Goal: Entertainment & Leisure: Consume media (video, audio)

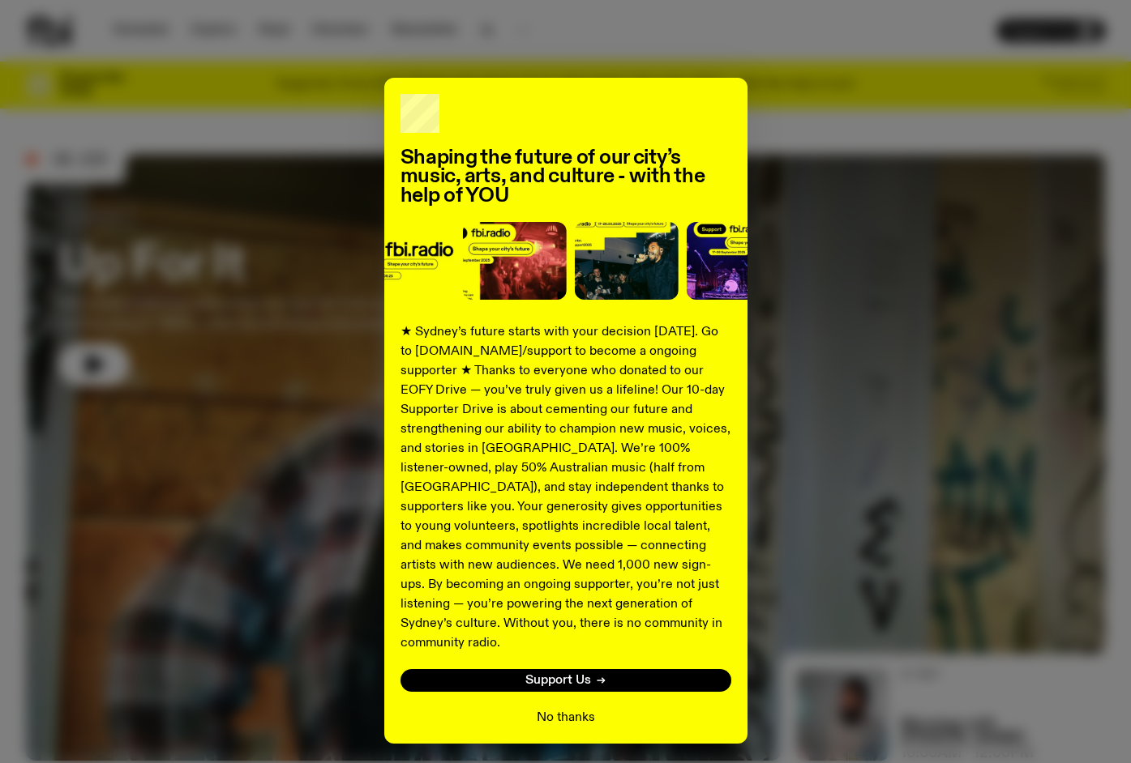
click at [575, 708] on button "No thanks" at bounding box center [566, 717] width 58 height 19
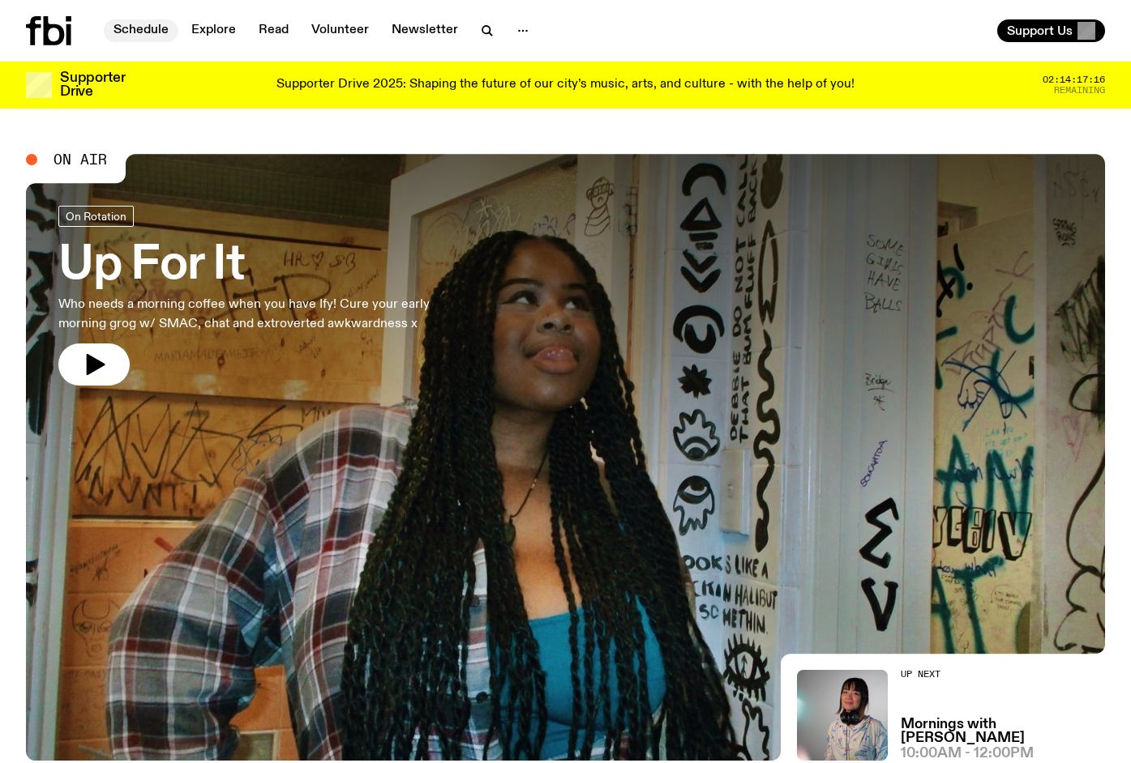
click at [131, 33] on link "Schedule" at bounding box center [141, 30] width 75 height 23
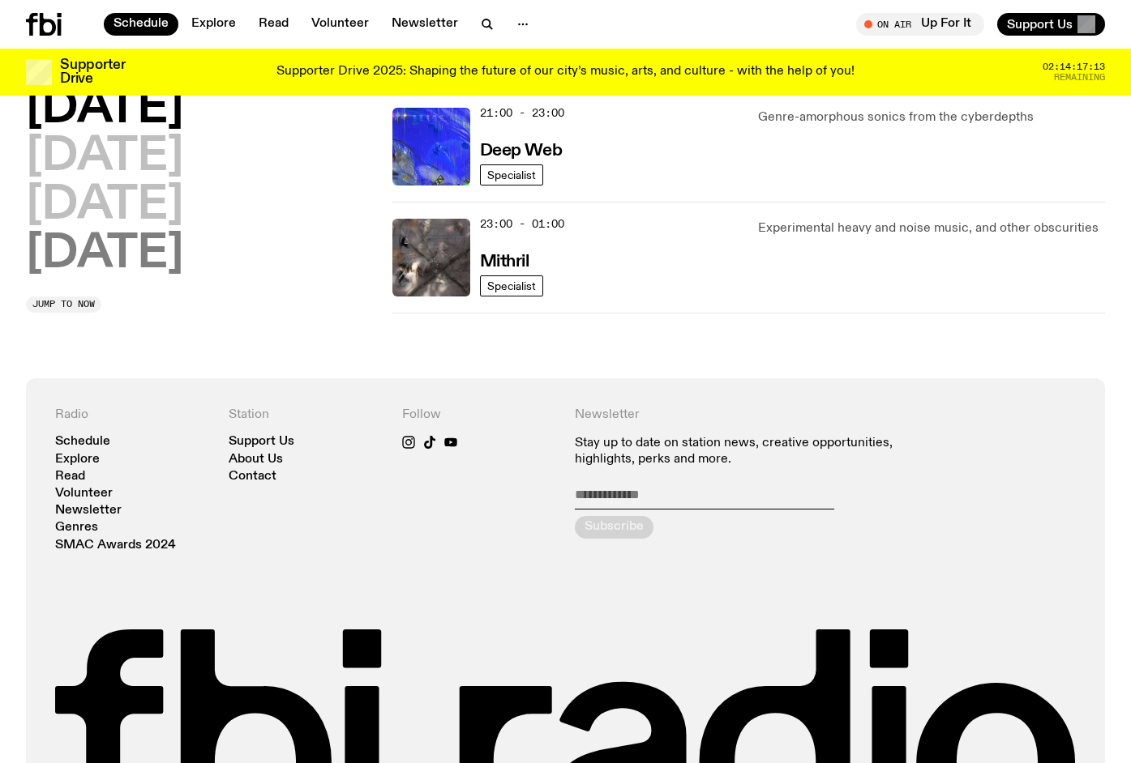
click at [140, 265] on h2 "[DATE]" at bounding box center [104, 254] width 157 height 45
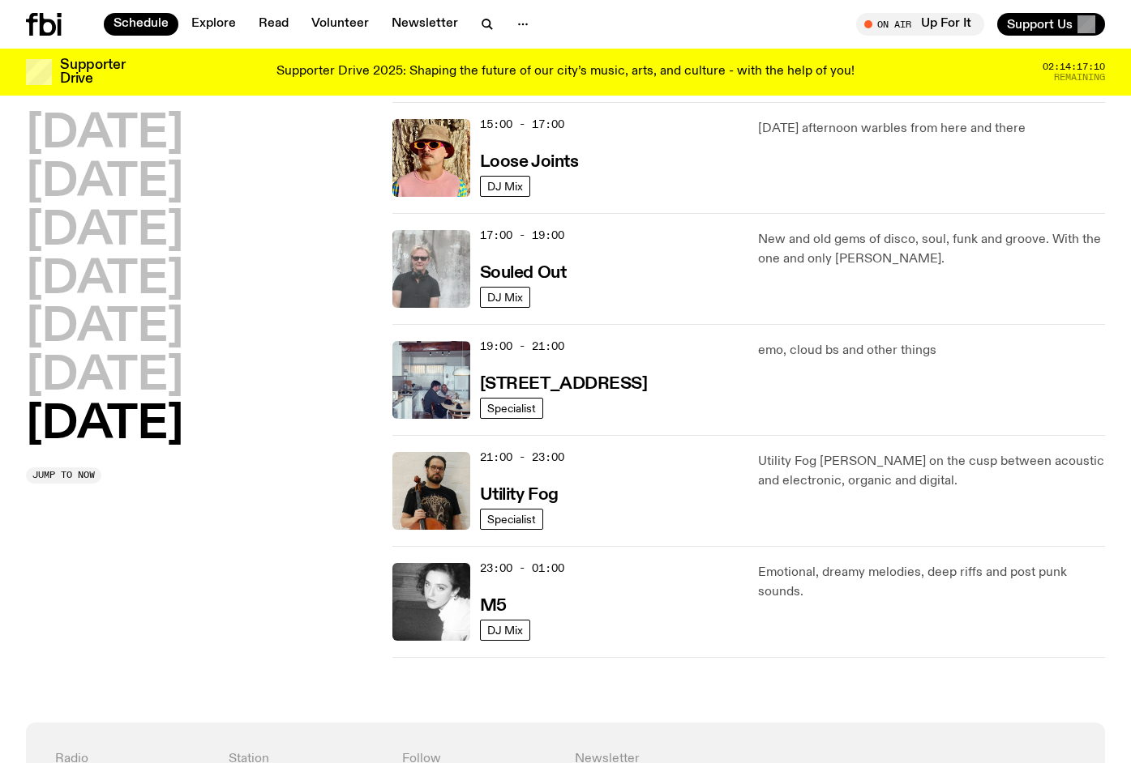
scroll to position [914, 0]
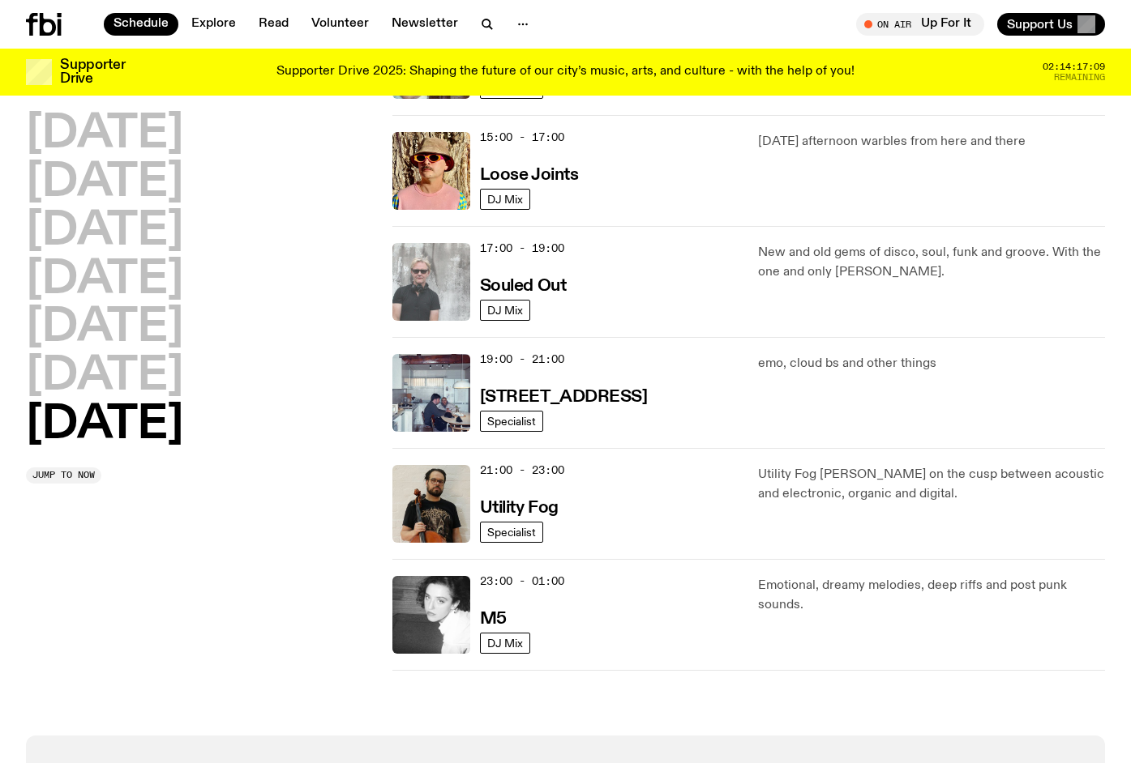
click at [438, 286] on img at bounding box center [431, 282] width 78 height 78
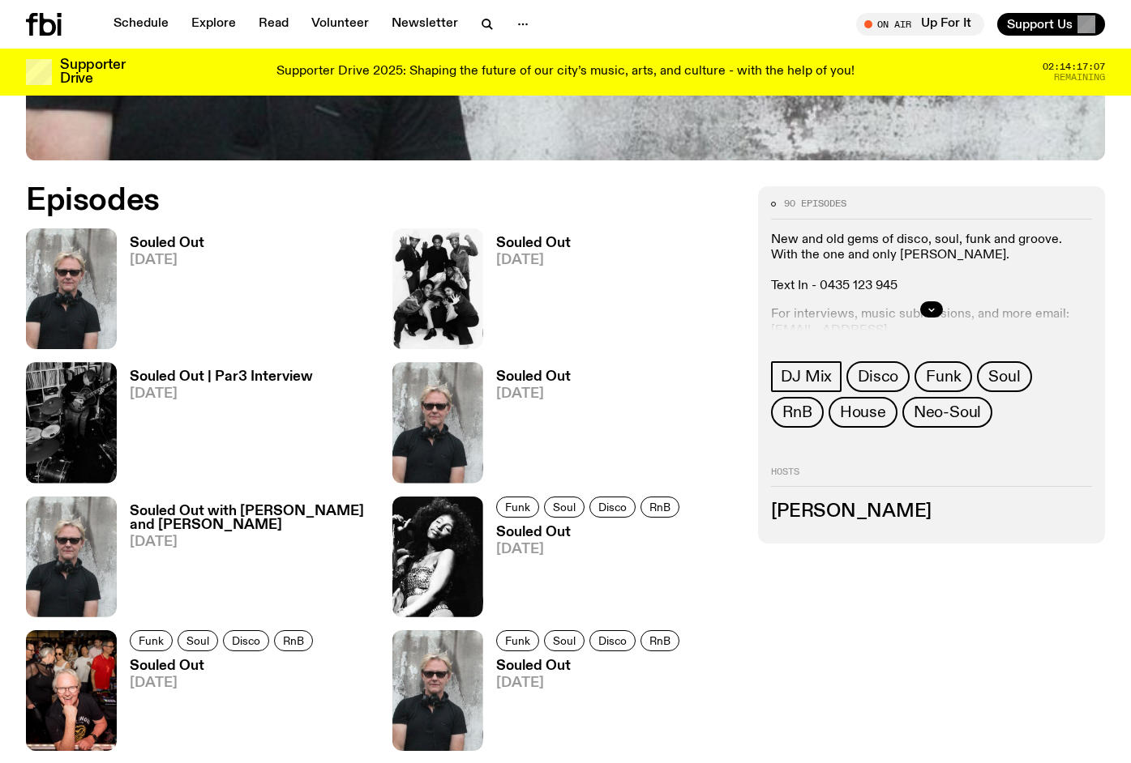
scroll to position [695, 0]
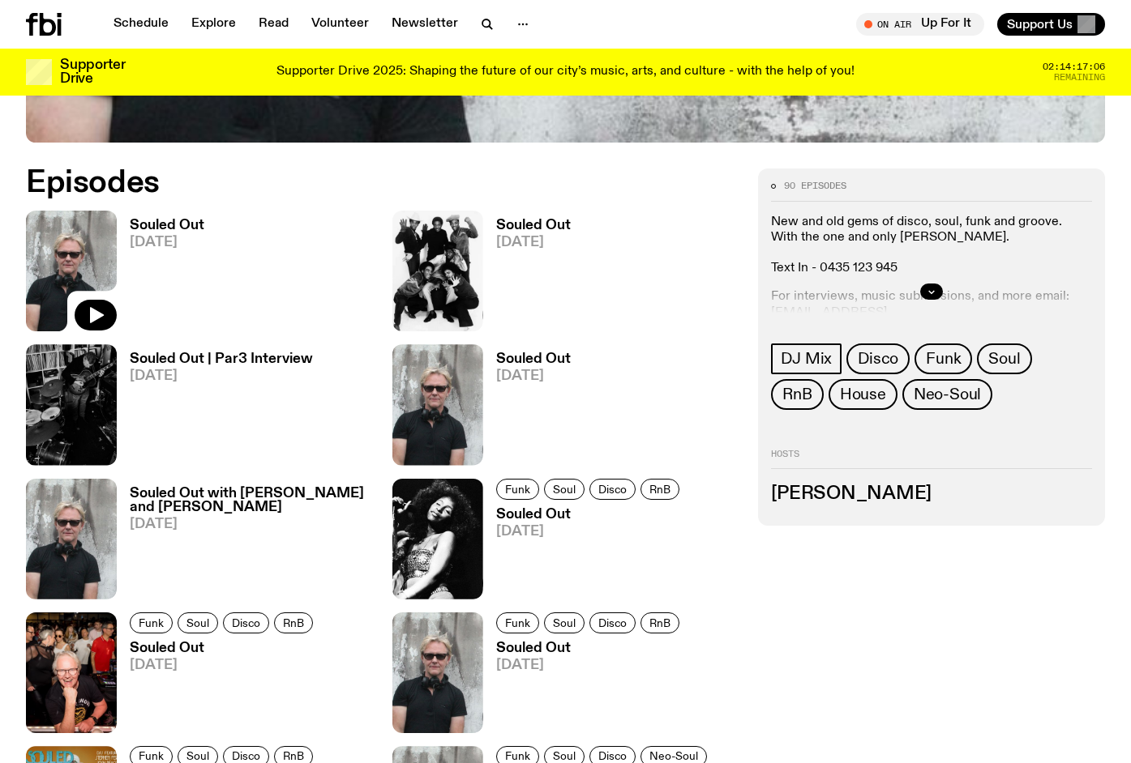
click at [56, 259] on img at bounding box center [71, 271] width 91 height 121
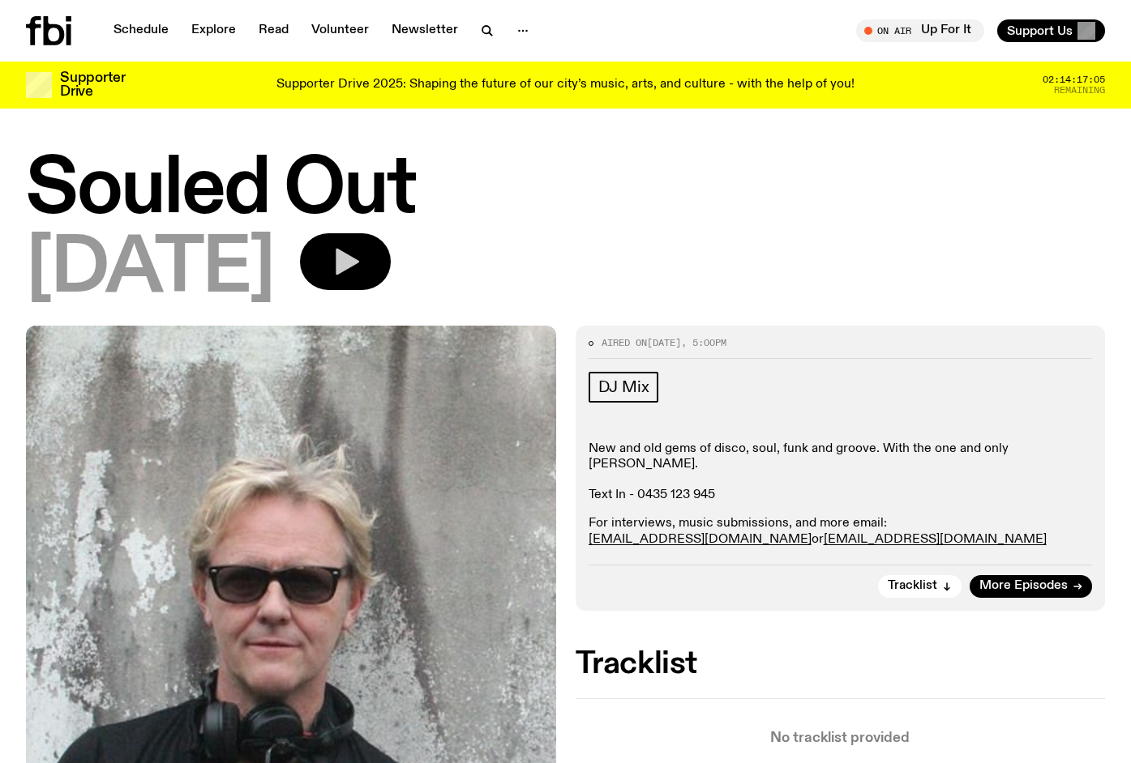
click at [361, 248] on icon "button" at bounding box center [345, 262] width 32 height 32
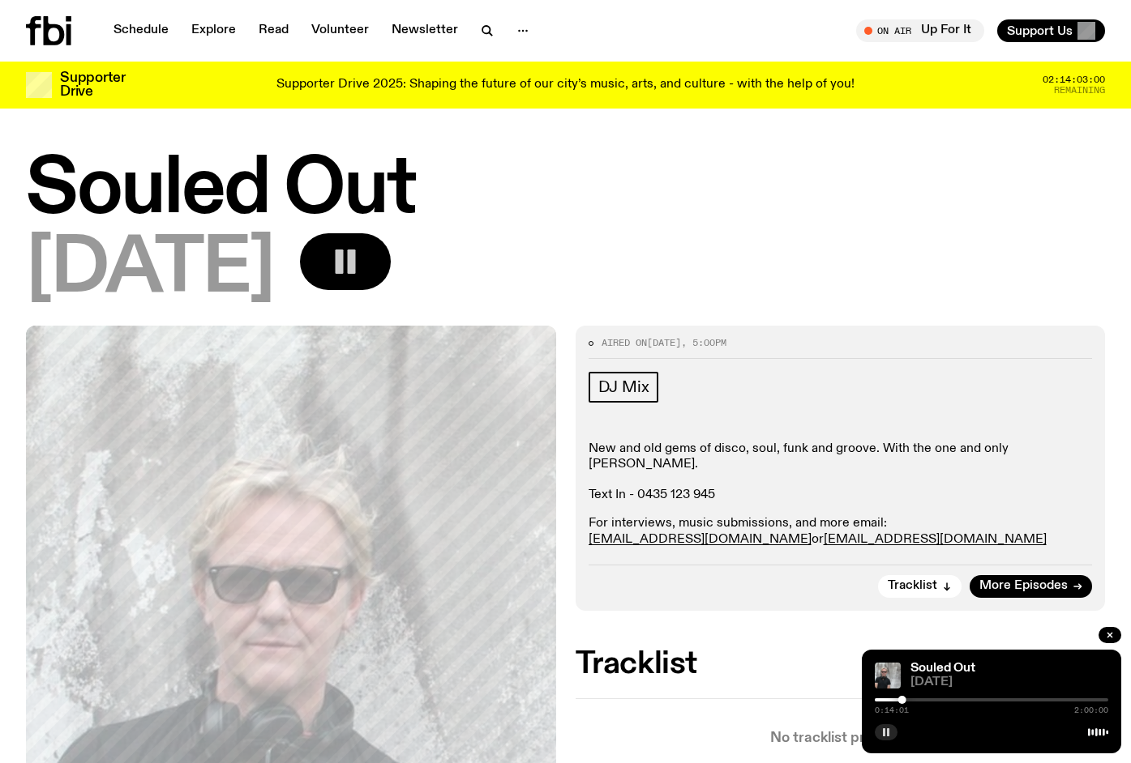
click at [885, 734] on icon "button" at bounding box center [886, 733] width 10 height 10
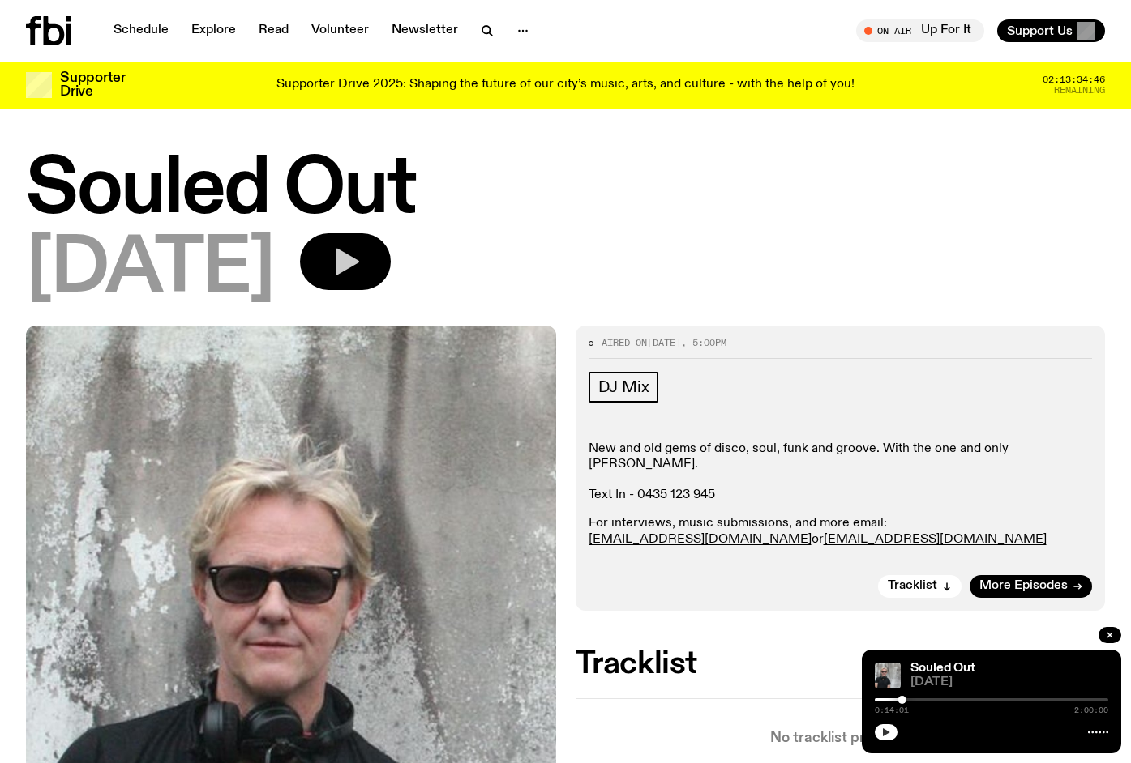
click at [884, 736] on icon "button" at bounding box center [886, 733] width 10 height 10
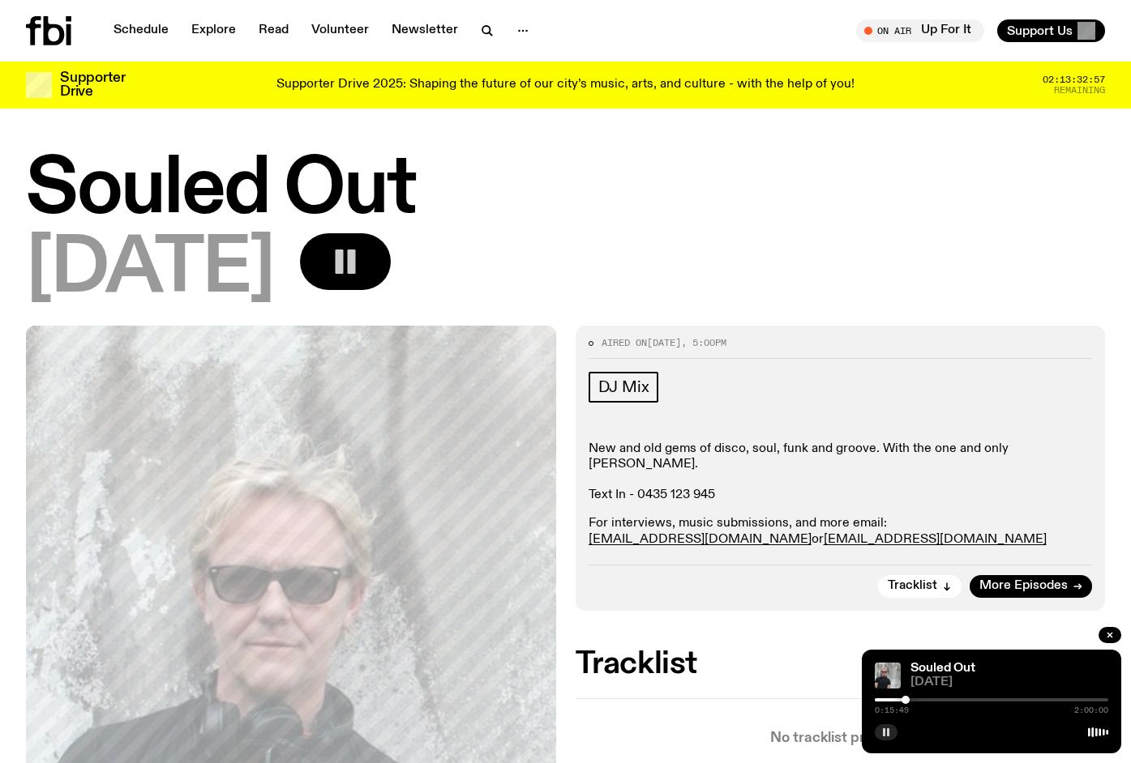
click at [356, 266] on rect "button" at bounding box center [352, 262] width 8 height 24
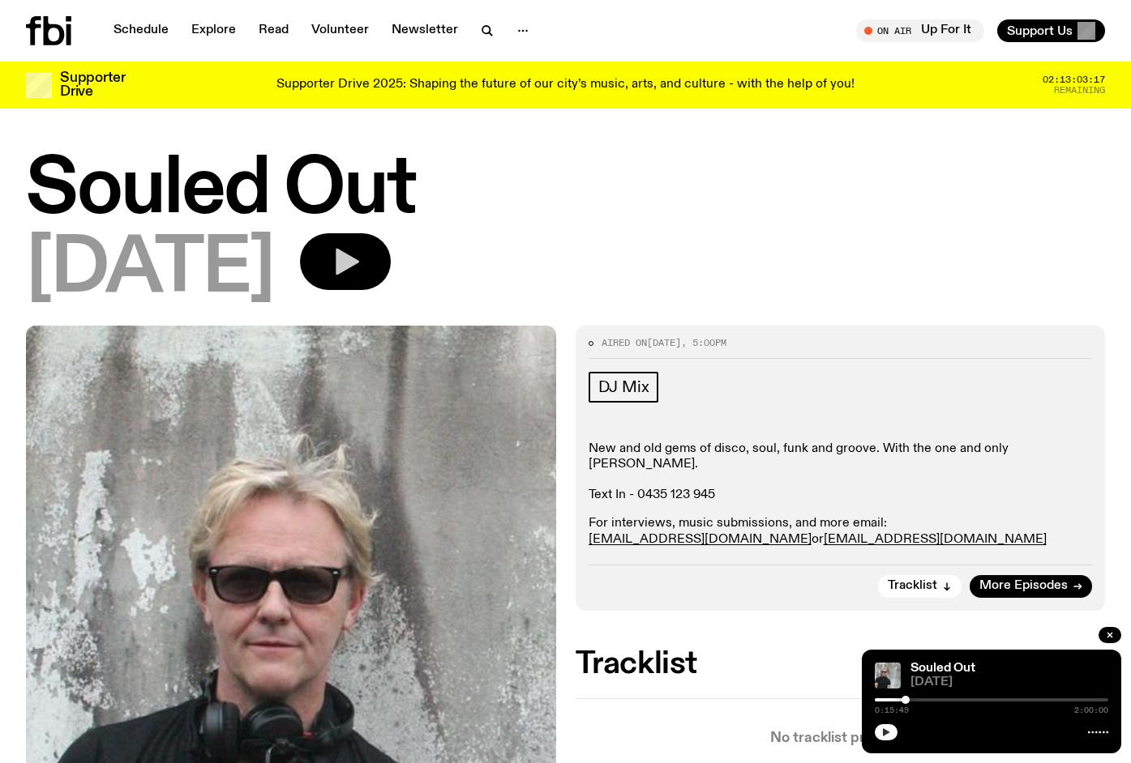
click at [361, 264] on icon "button" at bounding box center [345, 262] width 32 height 32
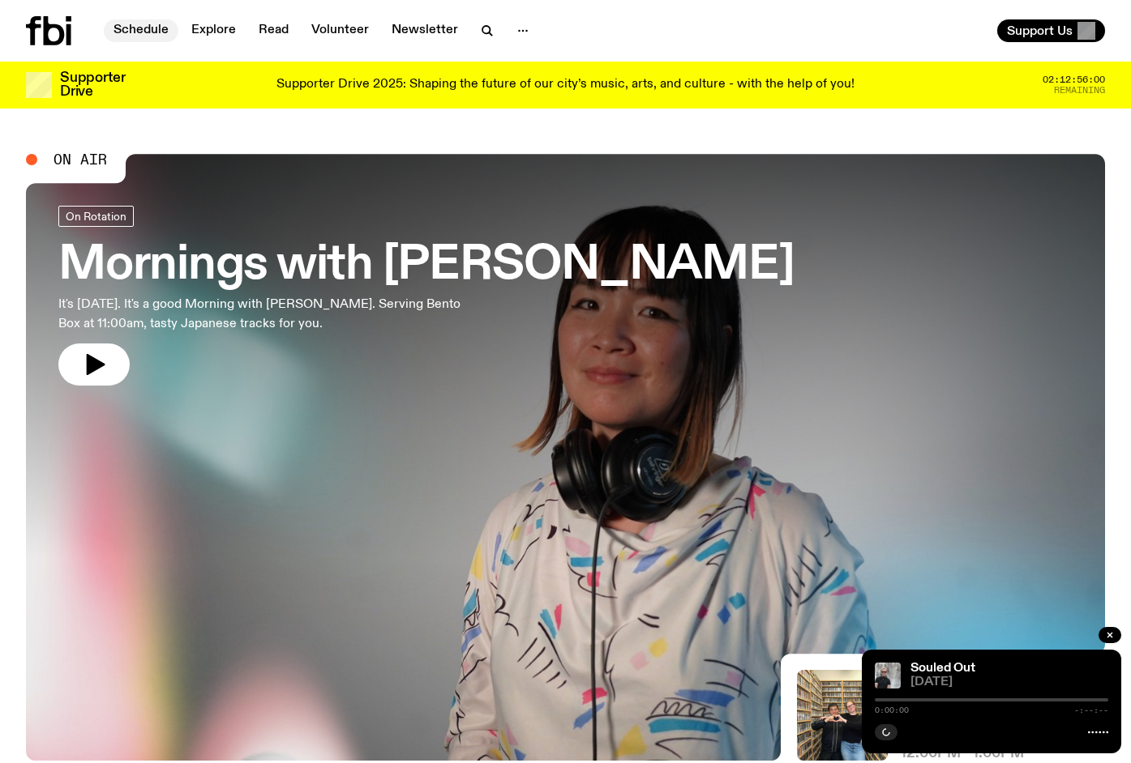
click at [151, 36] on link "Schedule" at bounding box center [141, 30] width 75 height 23
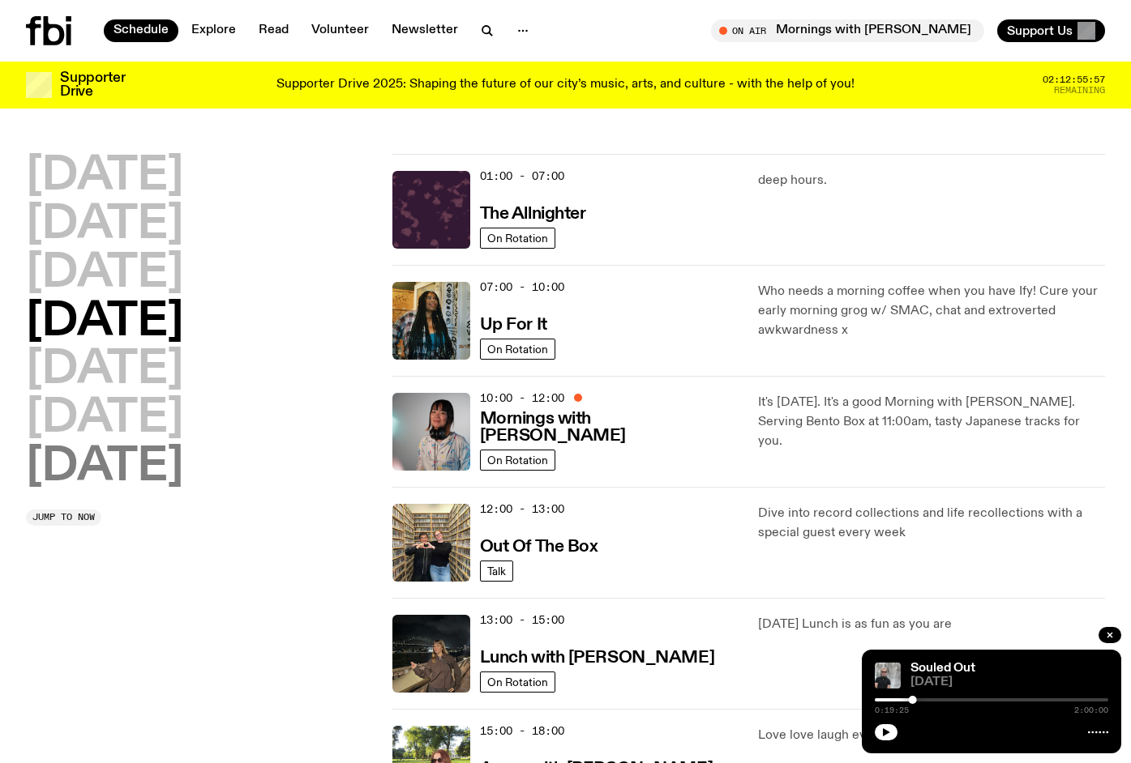
click at [168, 461] on h2 "[DATE]" at bounding box center [104, 467] width 157 height 45
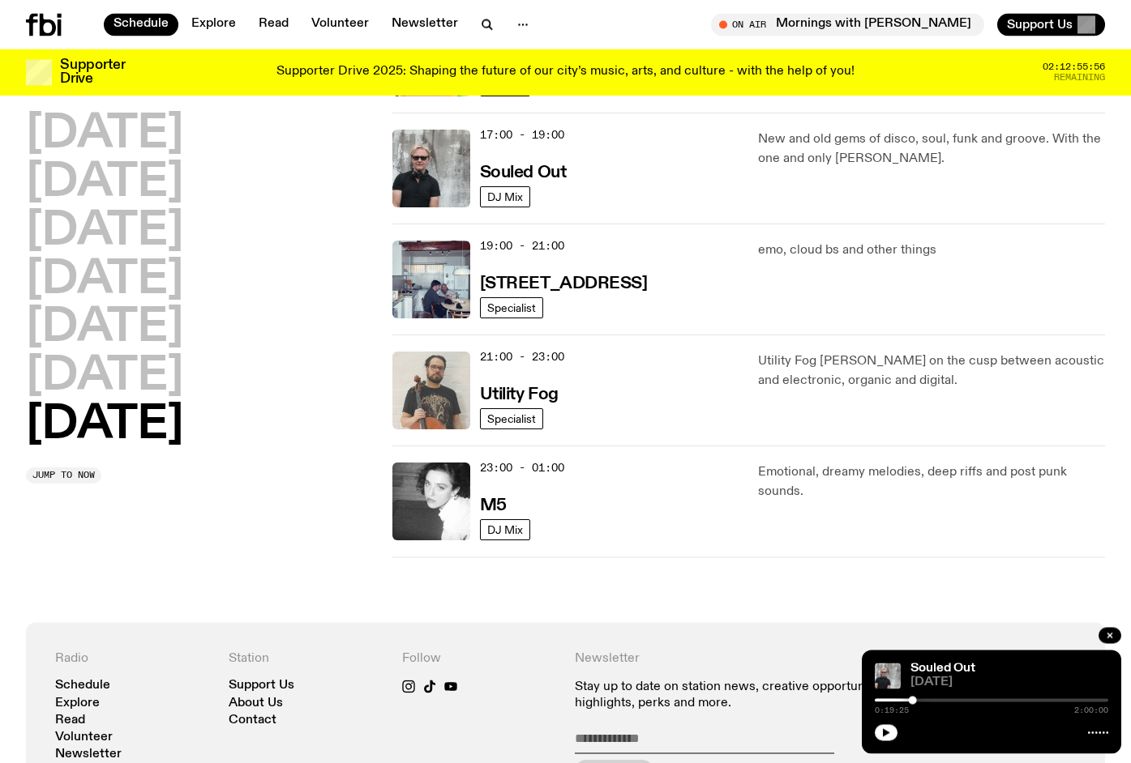
scroll to position [1033, 0]
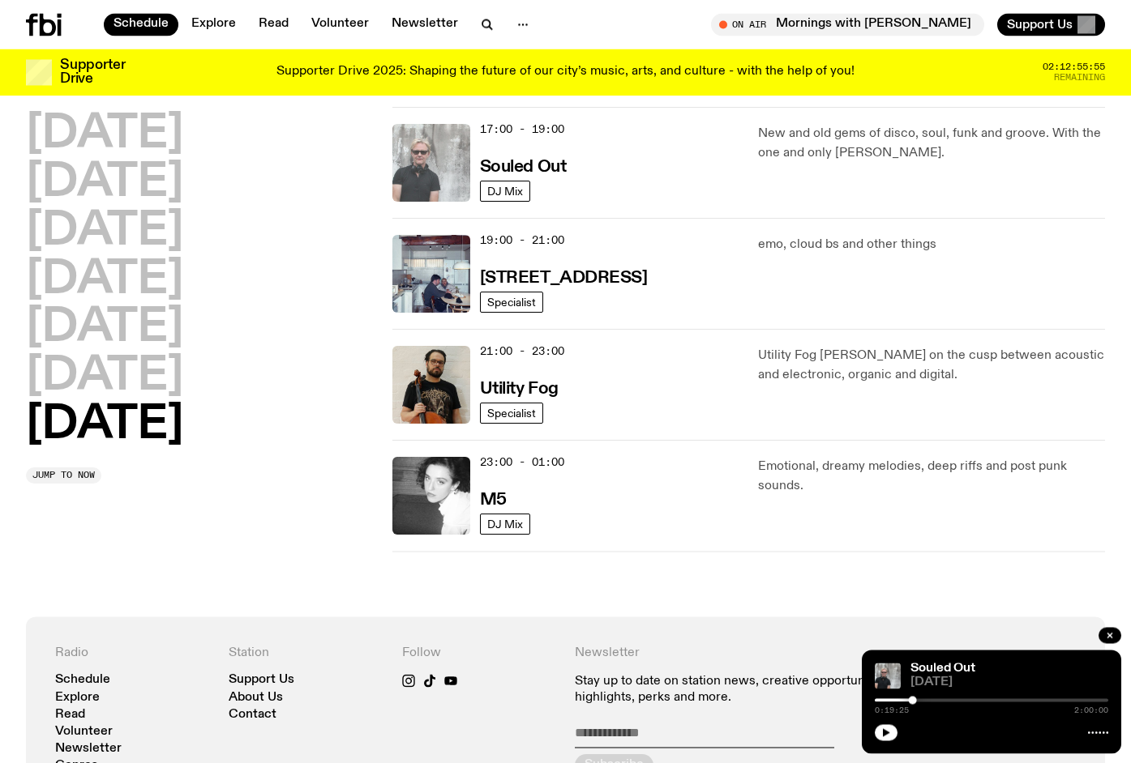
click at [440, 168] on img at bounding box center [431, 163] width 78 height 78
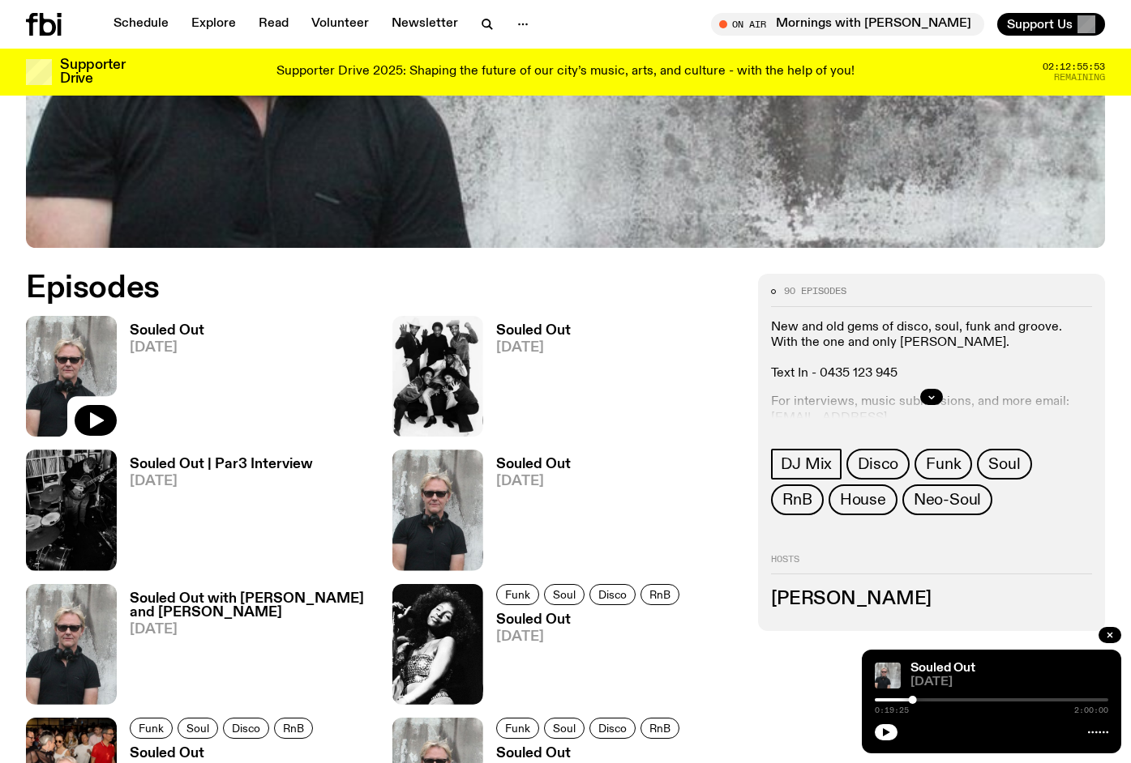
scroll to position [619, 0]
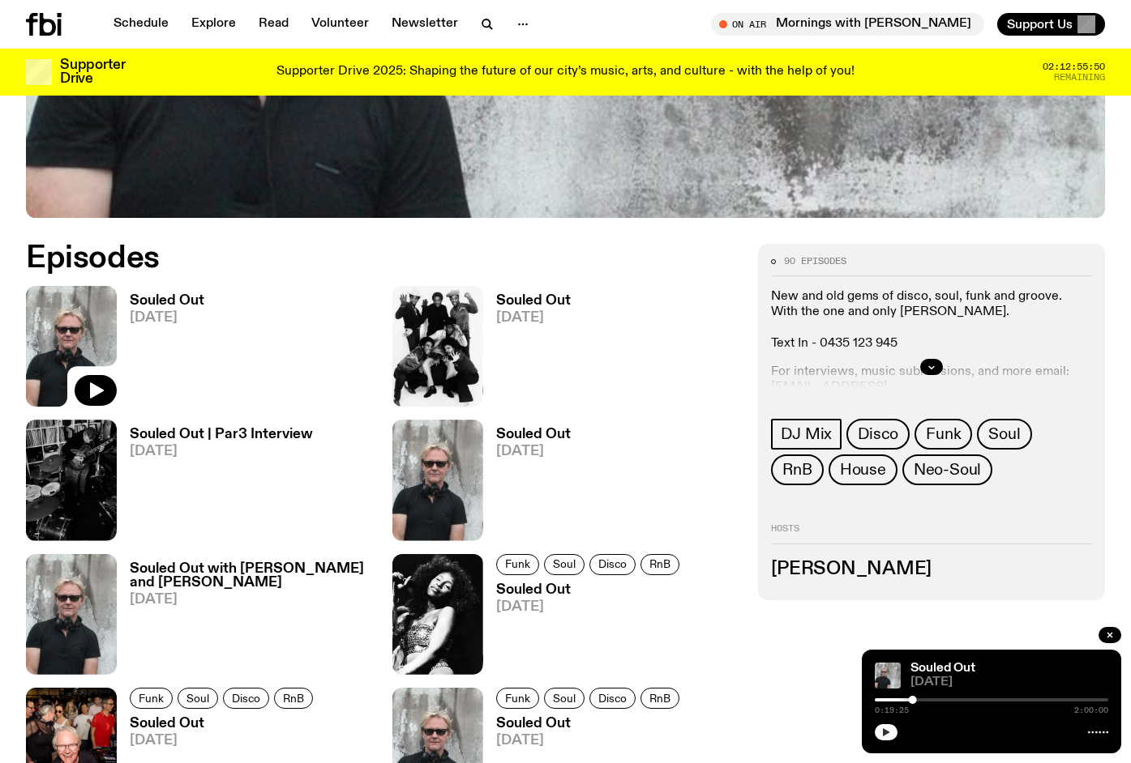
click at [887, 731] on icon "button" at bounding box center [886, 733] width 7 height 8
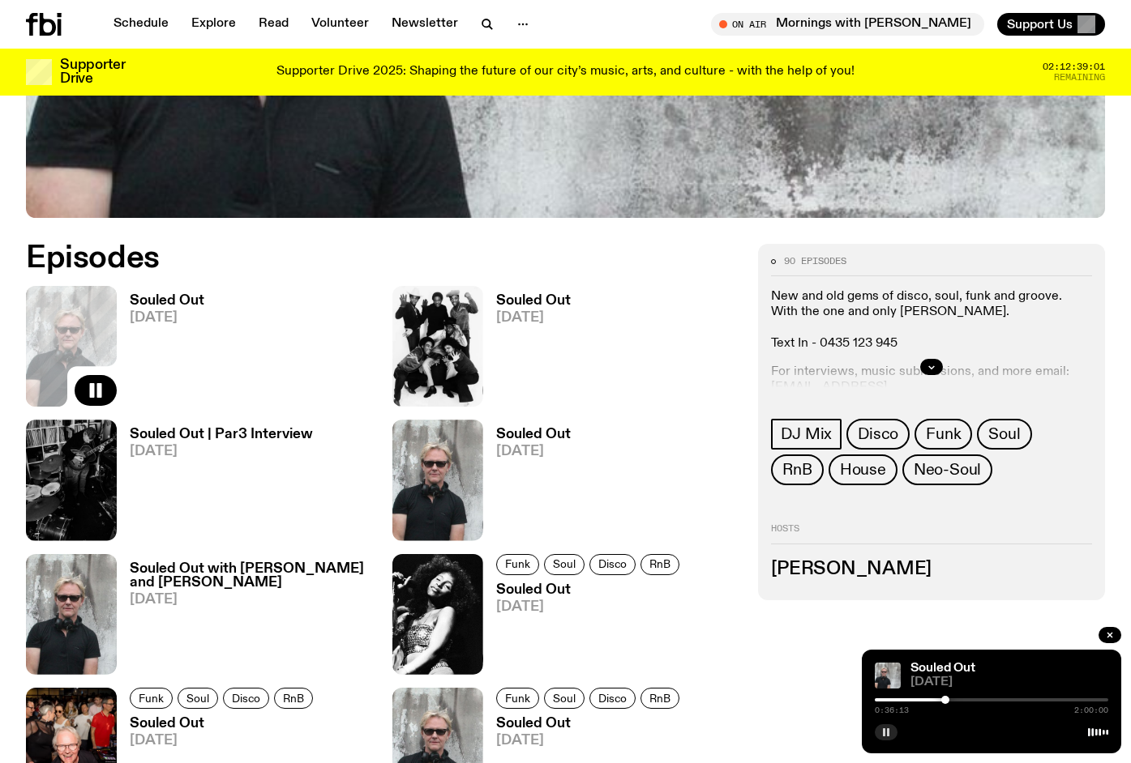
click at [888, 733] on rect "button" at bounding box center [888, 733] width 2 height 8
click at [884, 732] on icon "button" at bounding box center [886, 733] width 7 height 8
click at [887, 733] on rect "button" at bounding box center [888, 733] width 2 height 8
